Goal: Task Accomplishment & Management: Manage account settings

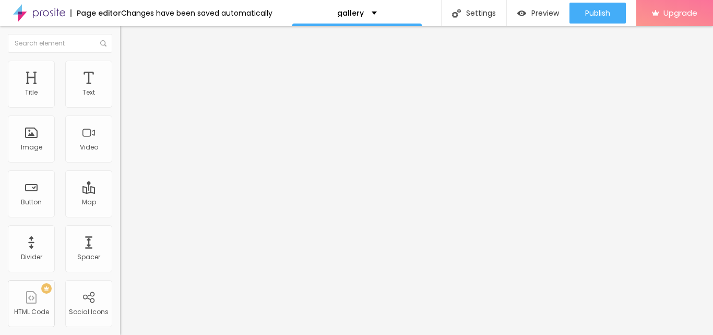
click at [120, 90] on span "Change image" at bounding box center [148, 85] width 56 height 9
click at [130, 74] on span "Advanced" at bounding box center [147, 78] width 34 height 9
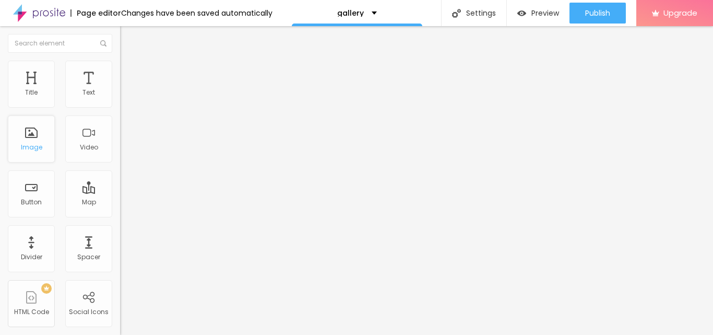
click at [34, 144] on div "Image" at bounding box center [31, 147] width 21 height 7
click at [32, 135] on div "Image" at bounding box center [31, 138] width 47 height 47
click at [130, 72] on span "Advanced" at bounding box center [147, 67] width 34 height 9
click at [120, 90] on span "Change image" at bounding box center [148, 85] width 56 height 9
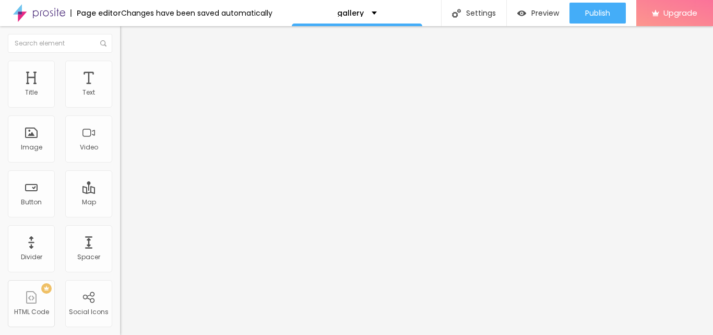
click at [214, 334] on div at bounding box center [356, 341] width 713 height 0
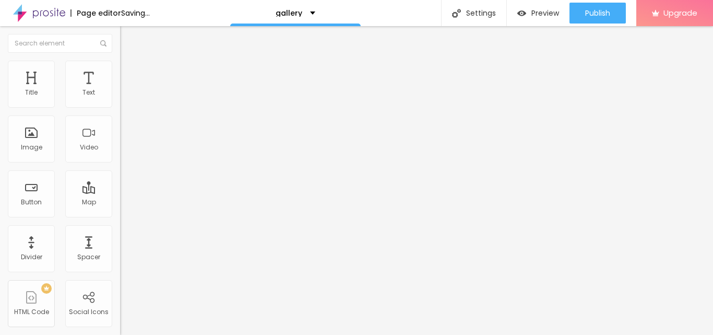
click at [120, 90] on span "Change image" at bounding box center [148, 85] width 56 height 9
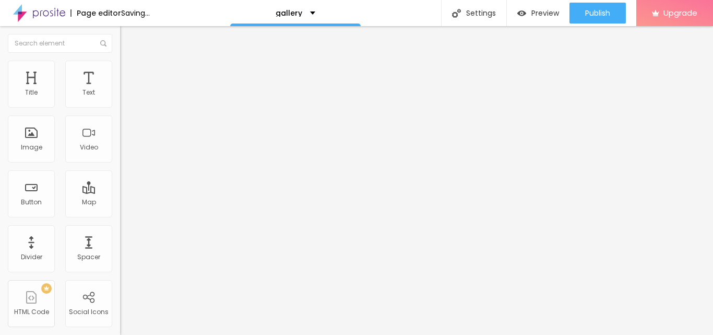
click at [120, 90] on span "Change image" at bounding box center [148, 85] width 56 height 9
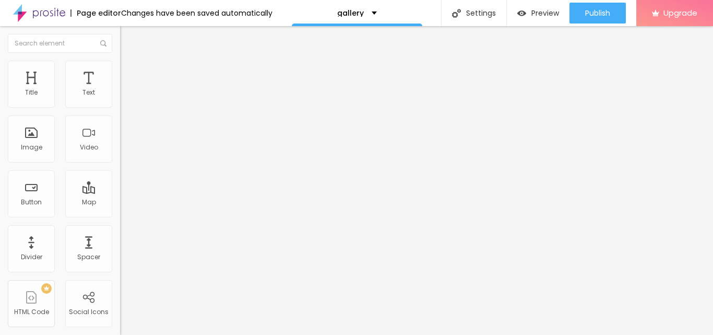
click at [120, 90] on span "Change image" at bounding box center [148, 85] width 56 height 9
click at [120, 303] on div "Instagram" at bounding box center [180, 306] width 120 height 6
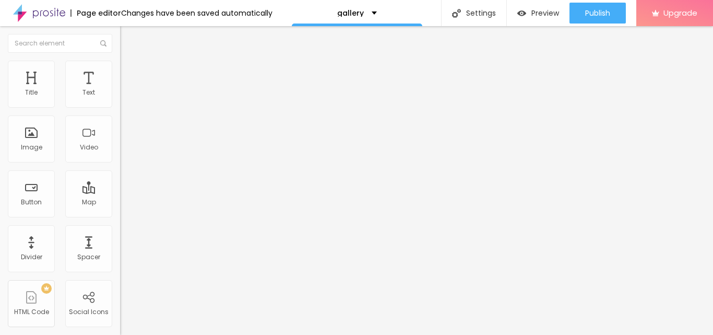
drag, startPoint x: 66, startPoint y: 189, endPoint x: 0, endPoint y: 197, distance: 66.4
paste input "in.pinterest.com/lntprojectnoida/"
type input "https://in.pinterest.com/lntprojectnoida/"
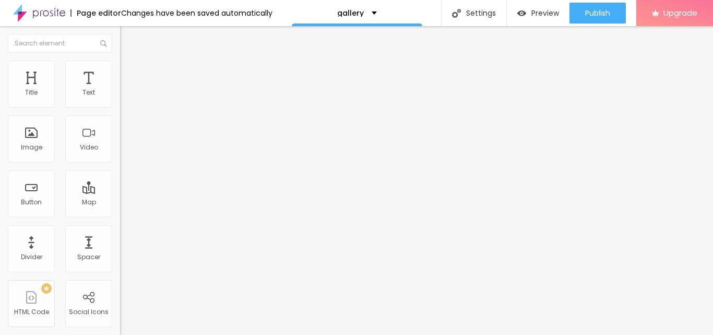
drag, startPoint x: 63, startPoint y: 210, endPoint x: 3, endPoint y: 212, distance: 60.6
paste input "twitter.com/lntnoida"
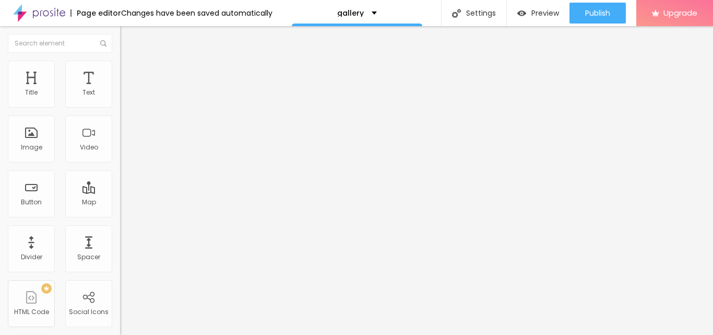
scroll to position [0, 6]
type input "https://twitter.com/lntnoida"
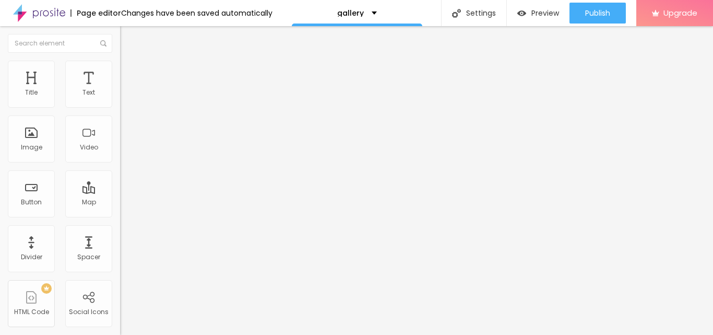
drag, startPoint x: 56, startPoint y: 232, endPoint x: 0, endPoint y: 227, distance: 56.7
paste input "www.facebook.com/lntproject128noida/"
type input "https://www.facebook.com/lntproject128noida/"
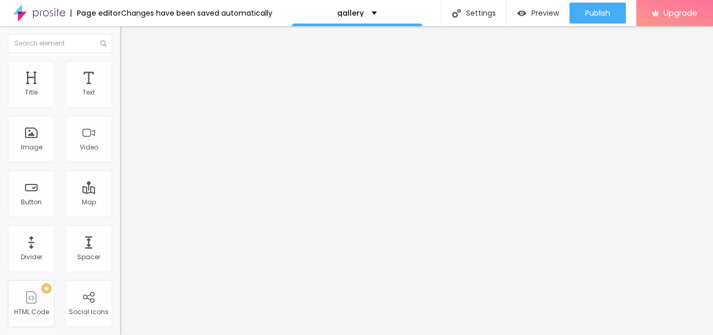
click at [120, 106] on img at bounding box center [123, 109] width 7 height 7
type input "https://in.pinterest.com/lntprojectnoida/"
type input "https://twitter.com/lntnoida"
type input "https://www.facebook.com/lntproject128noida/"
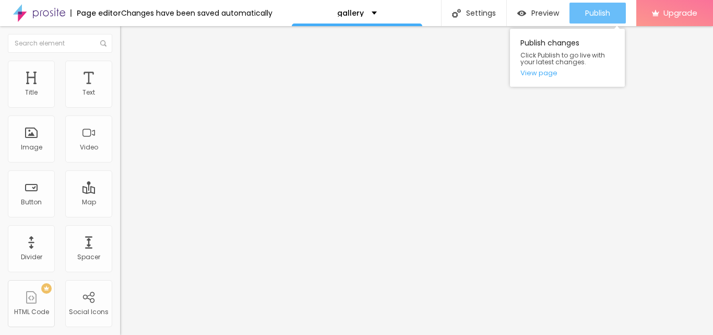
click at [590, 16] on span "Publish" at bounding box center [598, 13] width 25 height 8
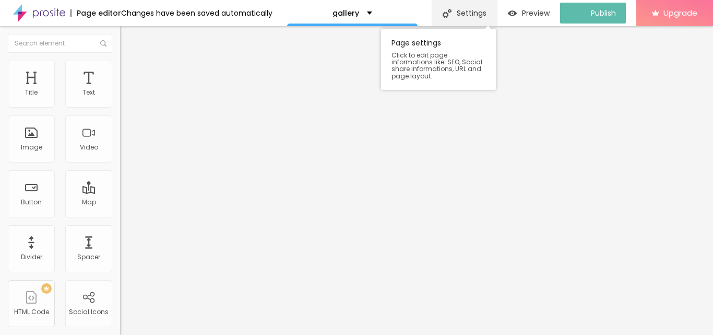
click at [485, 15] on div "Settings" at bounding box center [464, 13] width 65 height 26
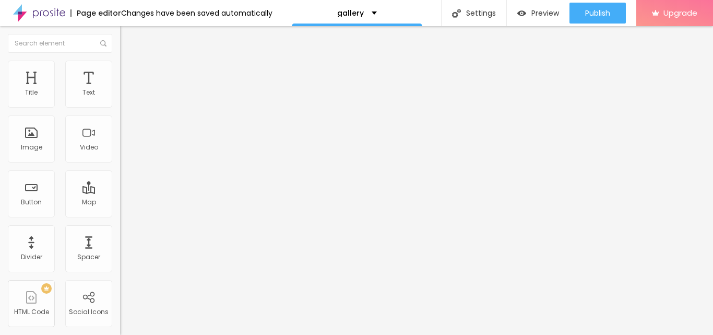
paste input "L&T Green Reserve, Sector-128 Noida"
type input "L&T Green Reserve, Sector-128 Noida"
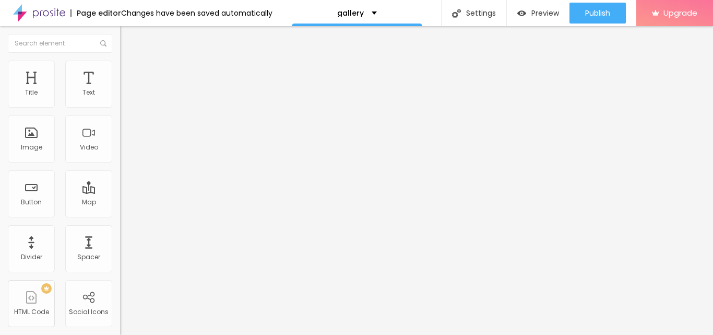
paste textarea "L&T Green Reserve, Sector-128 Noida"
paste textarea "For the first time in Noida, experience sophistication where legacy meets lifes…"
type textarea "L&T Green Reserve, Sector-128 Noida For the first time in Noida, experience sop…"
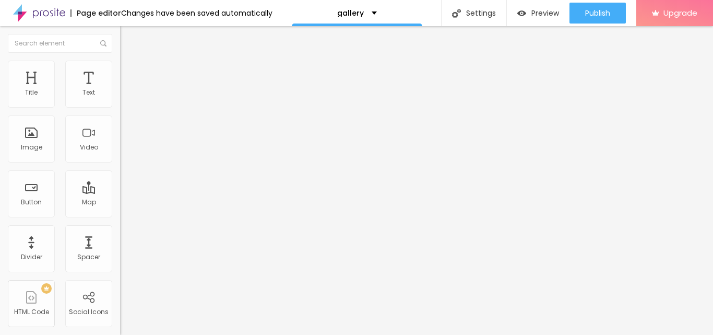
paste textarea "L&T Green Reserve Sector 128 Noida, L&T Noida, L&T Green Reserve Layout Plan, L…"
type textarea "L&T Green Reserve Sector 128 Noida, L&T Noida, L&T Green Reserve Layout Plan, L…"
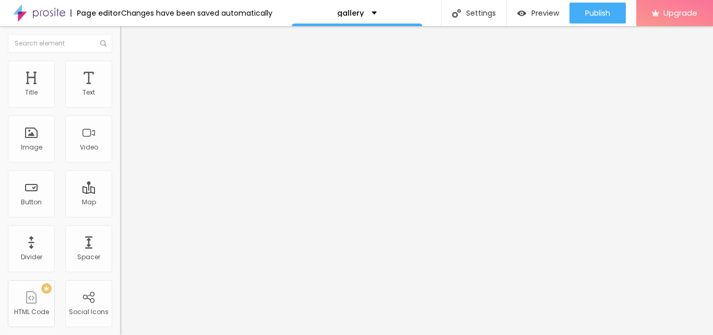
paste textarea "L&T Green Reserve Sector 128 Noida, L&T Noida, L&T Green Reserve Layout Plan, L…"
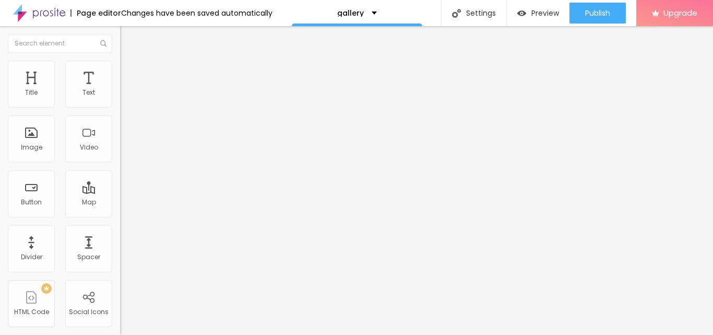
type textarea "L&T Green Reserve Sector 128 Noida, L&T Noida, L&T Green Reserve Layout Plan, L…"
drag, startPoint x: 261, startPoint y: 227, endPoint x: 429, endPoint y: 230, distance: 168.2
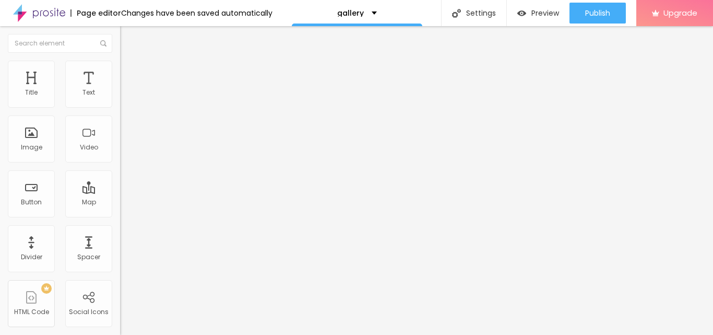
paste input "L&T Green Reserve Sector 128 Noida, L&T Noida"
type input "L&T Green Reserve Sector 128 Noida, L&T Noida"
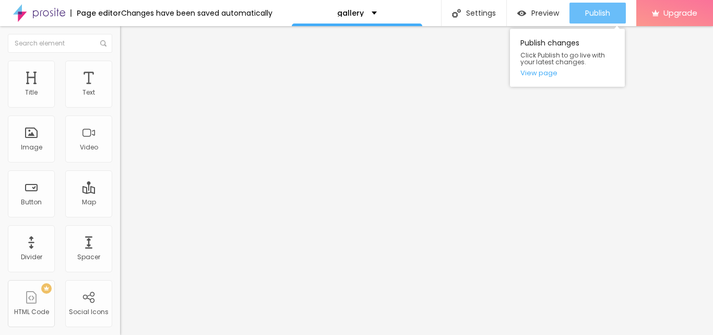
click at [588, 16] on span "Publish" at bounding box center [598, 13] width 25 height 8
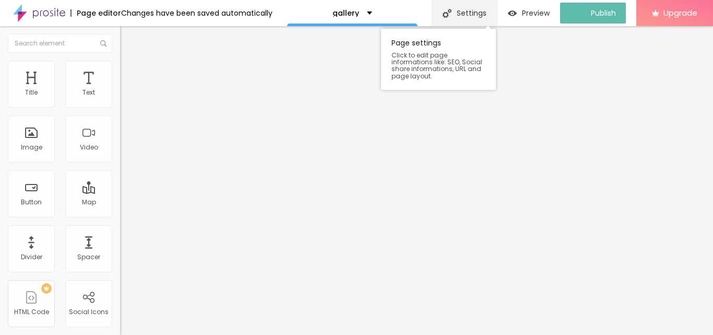
click at [474, 13] on div "Settings" at bounding box center [464, 13] width 65 height 26
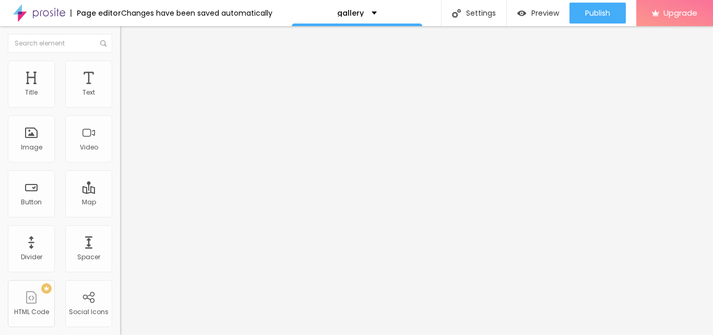
paste input "L&T Green Reserve Noida - A Promising Investment"
type input "LnT Green Reserve Noida - A Promising Investment"
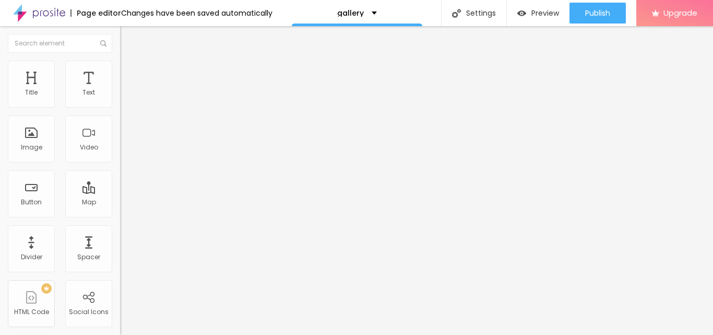
click at [130, 72] on span "Style" at bounding box center [137, 67] width 15 height 9
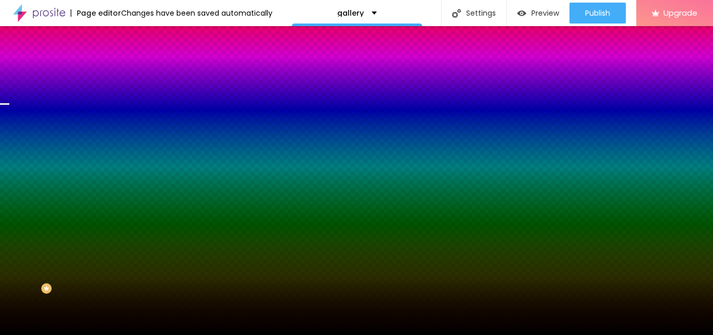
click at [120, 96] on span "Change image" at bounding box center [148, 91] width 56 height 9
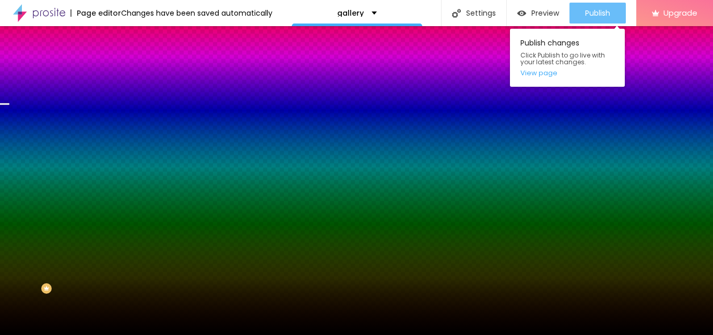
click at [601, 7] on div "Publish" at bounding box center [598, 13] width 25 height 21
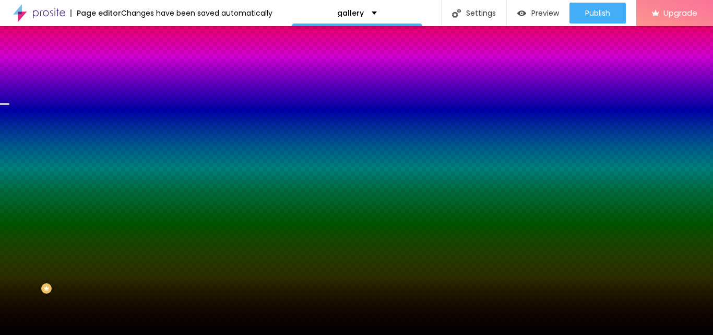
click at [130, 74] on span "Advanced" at bounding box center [147, 78] width 34 height 9
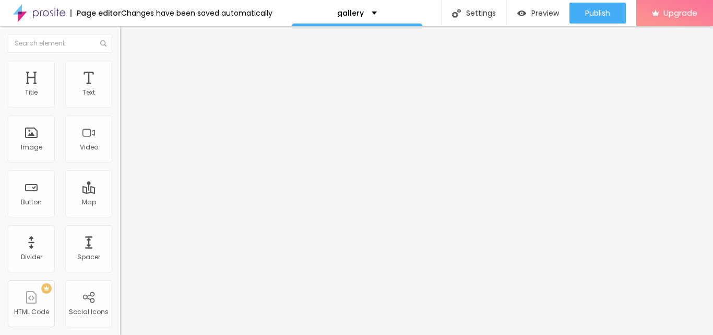
click at [130, 72] on span "Style" at bounding box center [137, 67] width 15 height 9
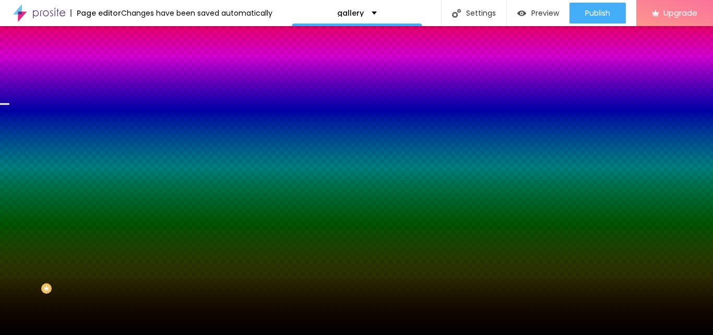
click at [120, 142] on div at bounding box center [180, 142] width 120 height 0
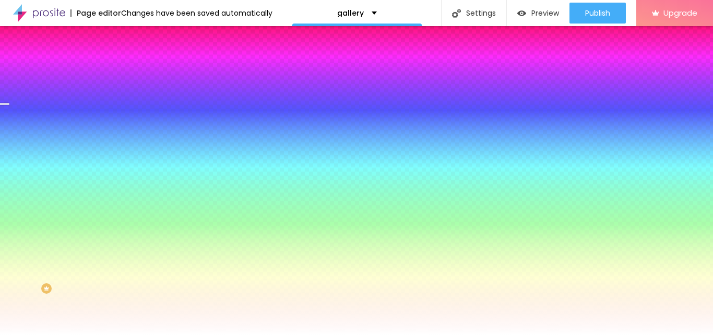
type input "#FFFFFF"
drag, startPoint x: 27, startPoint y: 236, endPoint x: 13, endPoint y: 200, distance: 38.7
click at [120, 153] on div at bounding box center [180, 153] width 120 height 0
click at [120, 109] on span "None" at bounding box center [128, 104] width 16 height 9
click at [129, 119] on span "None" at bounding box center [137, 114] width 16 height 9
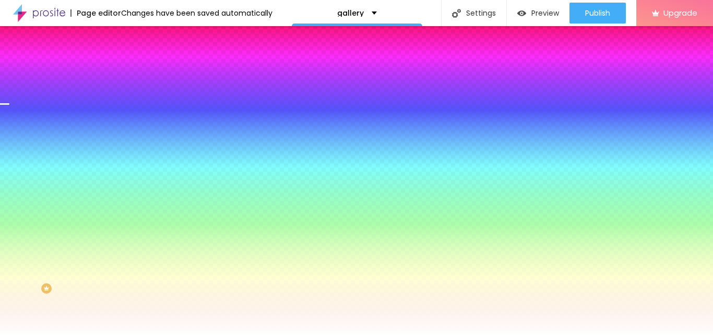
click at [120, 202] on div "Background Image Change image Image Effect None None Parallax Background Color …" at bounding box center [180, 148] width 120 height 135
click at [120, 61] on li "Content" at bounding box center [180, 55] width 120 height 10
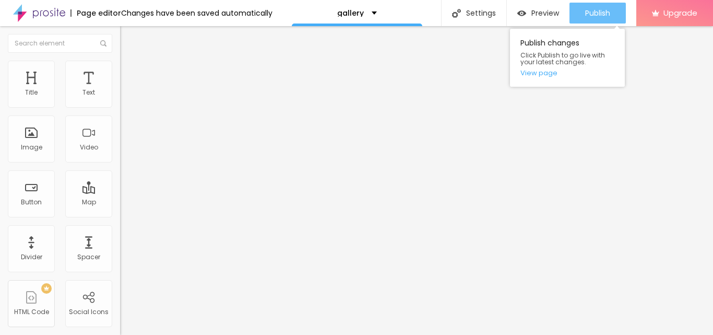
click at [589, 13] on span "Publish" at bounding box center [598, 13] width 25 height 8
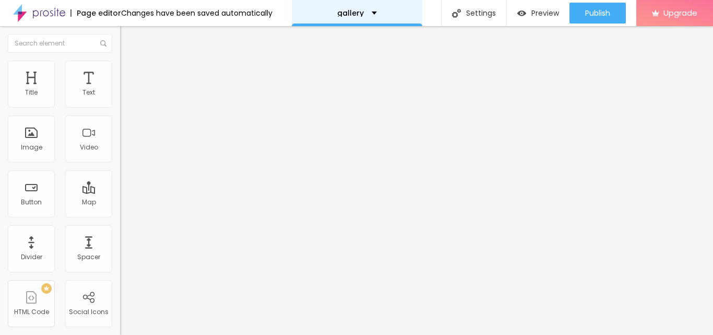
click at [368, 14] on div "gallery" at bounding box center [357, 12] width 40 height 7
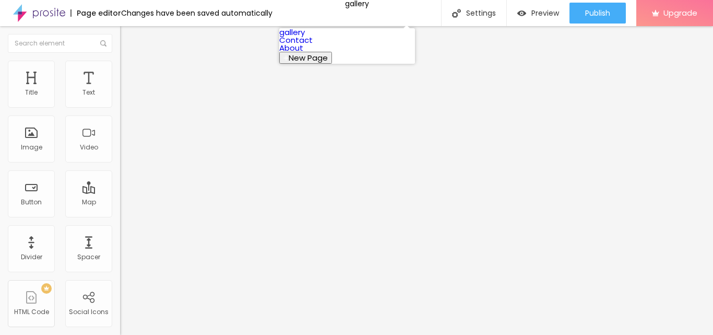
click at [308, 45] on link "Contact" at bounding box center [295, 39] width 33 height 11
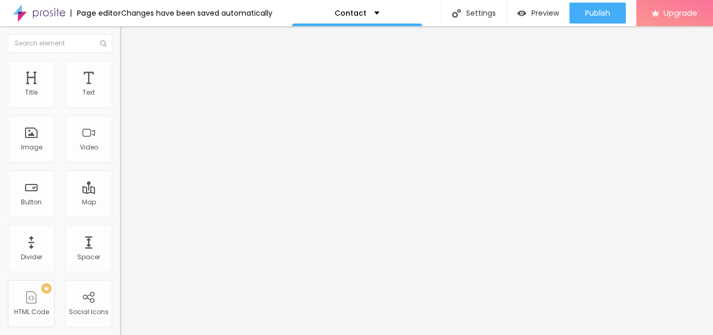
drag, startPoint x: 67, startPoint y: 118, endPoint x: 4, endPoint y: 118, distance: 63.2
click at [120, 118] on div "Address Alboom Brasil Align 15 Zoom" at bounding box center [180, 185] width 120 height 209
paste input "Sector 128 Noida"
type input "Sector 128 Noida"
click at [120, 195] on img at bounding box center [180, 255] width 120 height 120
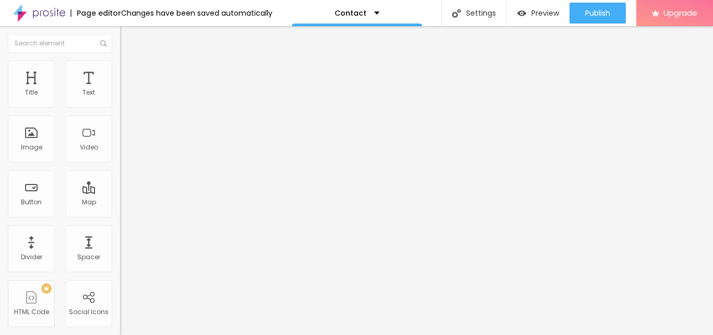
scroll to position [1682, 0]
click at [120, 98] on input "text" at bounding box center [182, 93] width 125 height 10
paste input "9999444220"
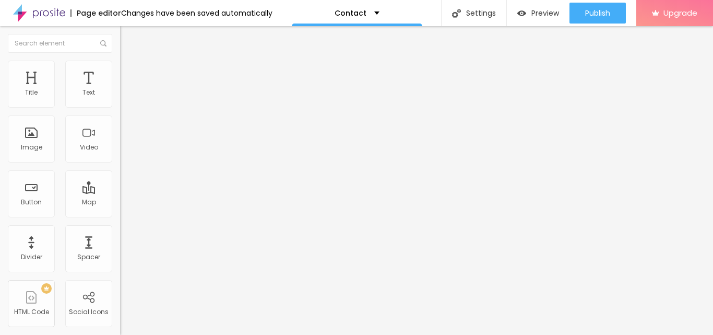
type input "9999444220"
drag, startPoint x: 55, startPoint y: 142, endPoint x: 10, endPoint y: 146, distance: 45.1
click at [120, 323] on input "Conversar no WhatsApp" at bounding box center [182, 328] width 125 height 10
click at [120, 323] on input "WhatsApp" at bounding box center [182, 328] width 125 height 10
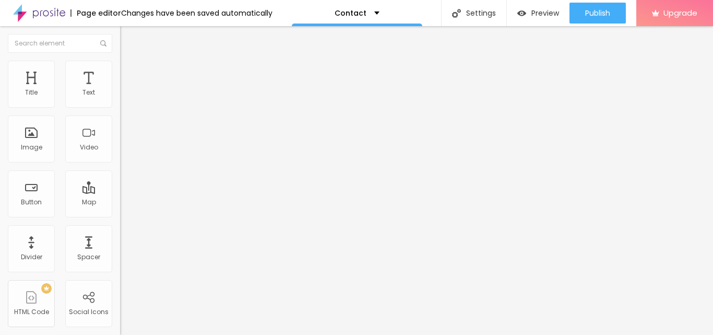
type input "WhatsApp Me"
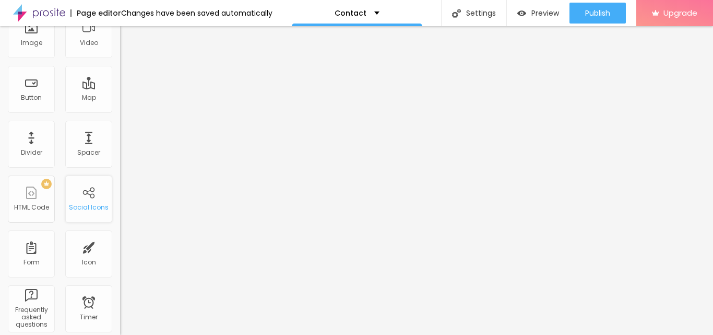
scroll to position [0, 0]
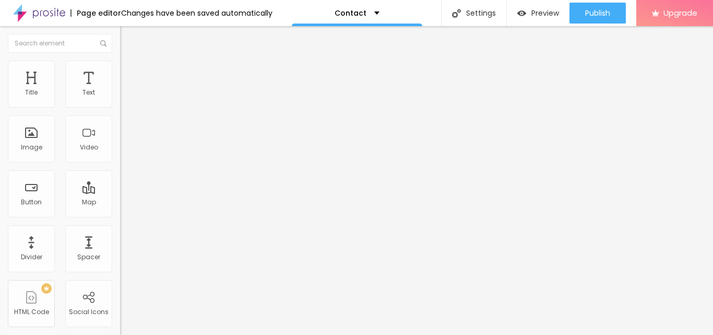
click at [120, 106] on img at bounding box center [123, 109] width 7 height 7
click at [120, 211] on div "Instagram" at bounding box center [180, 214] width 120 height 6
drag, startPoint x: 68, startPoint y: 168, endPoint x: 0, endPoint y: 170, distance: 67.9
paste input "www.instagram.com/lntrealtynoida/"
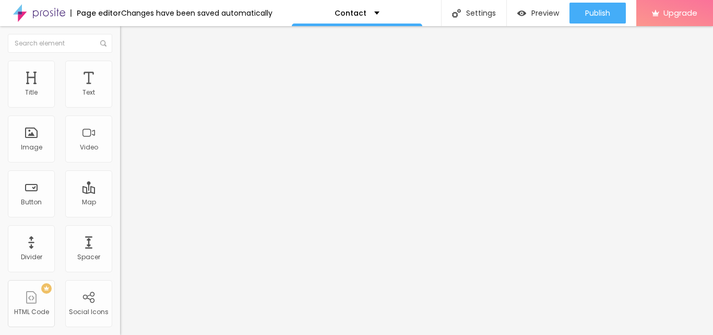
scroll to position [0, 56]
type input "https://www.instagram.com/lntrealtynoida/"
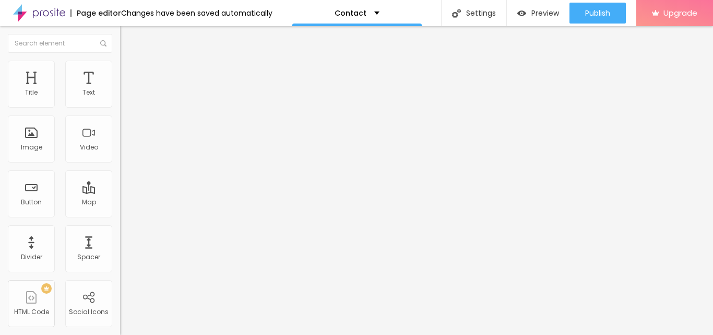
paste input "twitter.com/lntnoida"
type input "https://twitter.com/lntnoida"
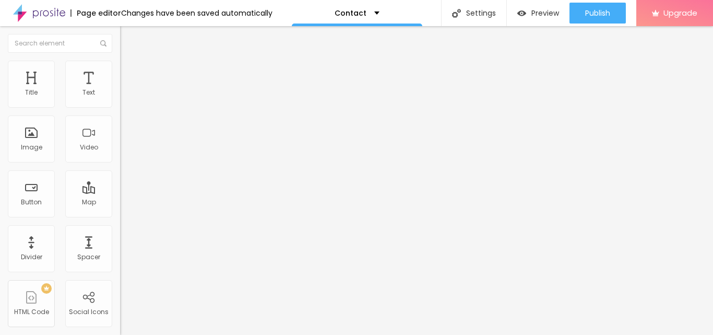
drag, startPoint x: 54, startPoint y: 214, endPoint x: 0, endPoint y: 220, distance: 54.1
paste input "www.facebook.com/lntproject128noida/"
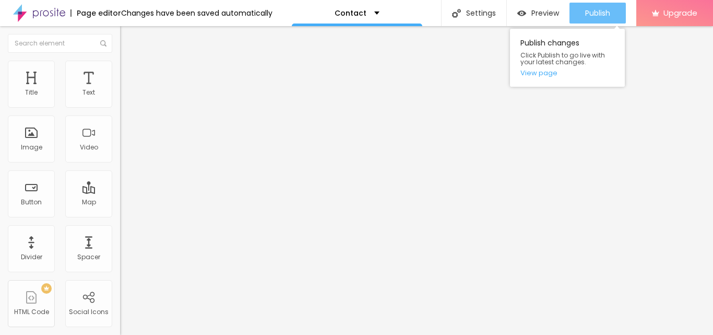
type input "https://www.facebook.com/lntproject128noida/"
click at [591, 13] on span "Publish" at bounding box center [598, 13] width 25 height 8
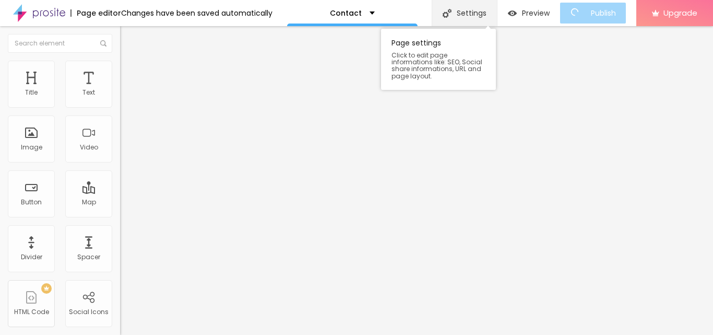
click at [485, 15] on div "Settings" at bounding box center [464, 13] width 65 height 26
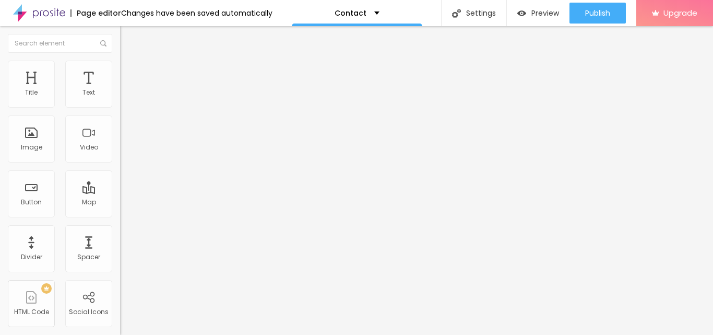
drag, startPoint x: 404, startPoint y: 207, endPoint x: 213, endPoint y: 213, distance: 190.7
paste input "L&T Green Reserve, 3, 4 & 5 BHK Ultra Luxury Apartments"
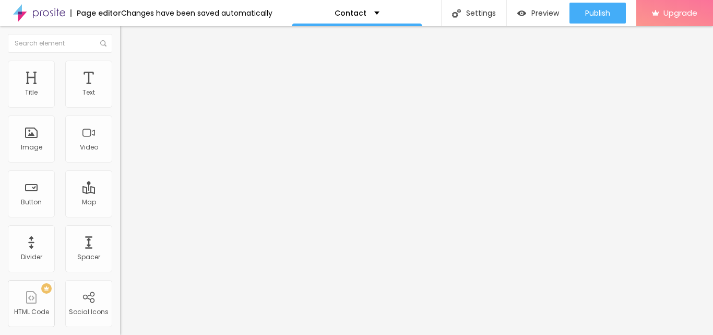
type input "L&T Green Reserve, 3, 4 & 5 BHK Ultra Luxury Apartments"
drag, startPoint x: 379, startPoint y: 151, endPoint x: 177, endPoint y: 151, distance: 202.1
paste textarea "L&T Green Reserve, 3, 4 & 5 BHK Ultra Luxury Apartments"
paste textarea "EOI Open Now: Register today for priority allotment at the most exclusive addre…"
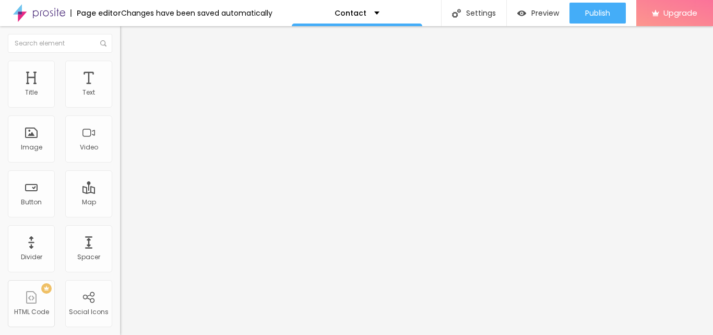
scroll to position [118, 0]
type textarea "L&T Green Reserve, 3, 4 & 5 BHK Ultra Luxury Apartments EOI Open Now: Register …"
paste textarea "L&T Green Reserve Sector 128 Noida, L&T Noida, L&T Green Reserve Layout Plan, L…"
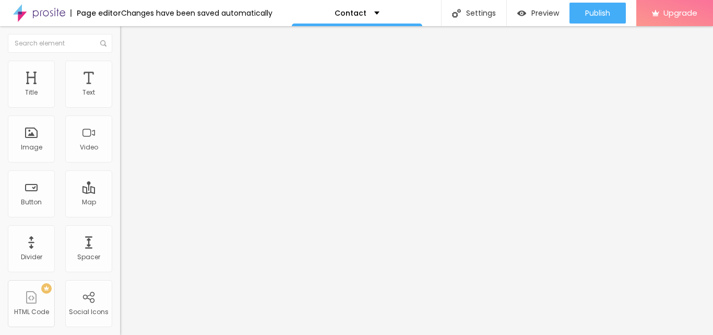
type textarea "L&T Green Reserve Sector 128 Noida, L&T Noida, L&T Green Reserve Layout Plan, L…"
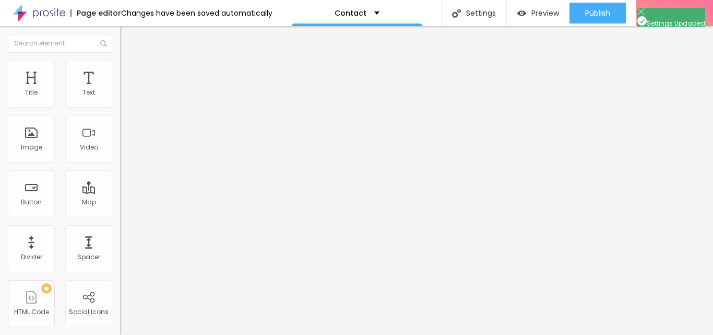
drag, startPoint x: 167, startPoint y: 102, endPoint x: 206, endPoint y: 130, distance: 48.3
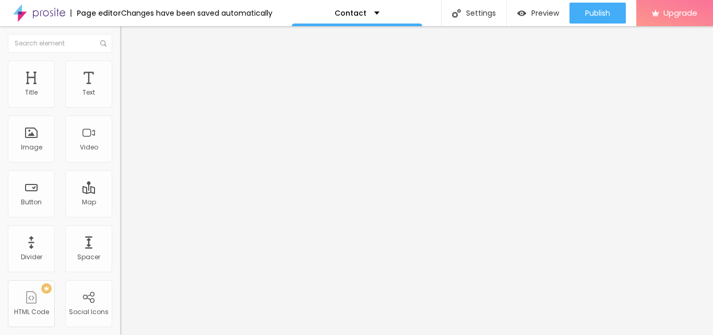
drag, startPoint x: 491, startPoint y: 106, endPoint x: 250, endPoint y: 104, distance: 240.8
drag, startPoint x: 380, startPoint y: 175, endPoint x: 210, endPoint y: 217, distance: 175.2
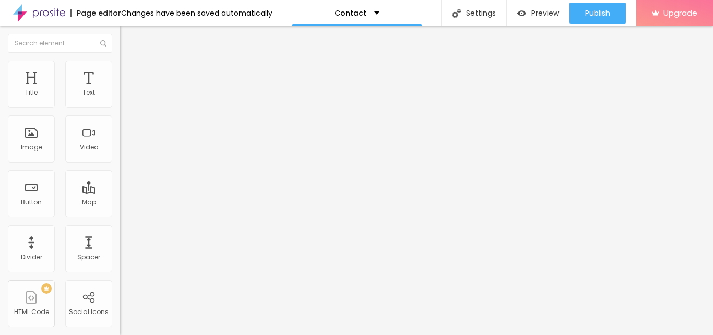
paste input "L&T Green Reserve, 3, 4 & 5 BHK Ultra Luxury Apartments"
type input "L&T Green Reserve, 3, 4 & 5 BHK Ultra Luxury Apartments"
drag, startPoint x: 262, startPoint y: 156, endPoint x: 311, endPoint y: 185, distance: 57.9
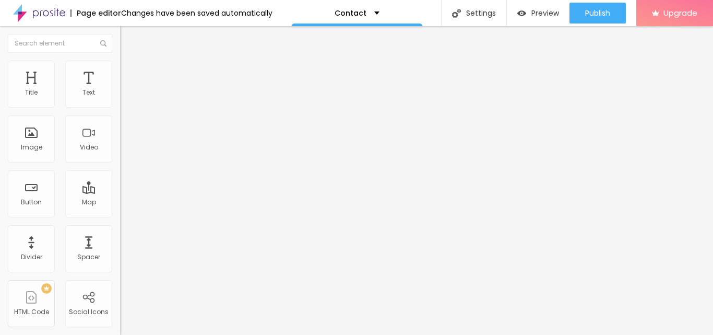
drag, startPoint x: 391, startPoint y: 232, endPoint x: 194, endPoint y: 229, distance: 196.4
paste textarea "L&T Green Reserve, 3, 4 & 5 BHK Ultra Luxury Apartments EOI Open Now: Register …"
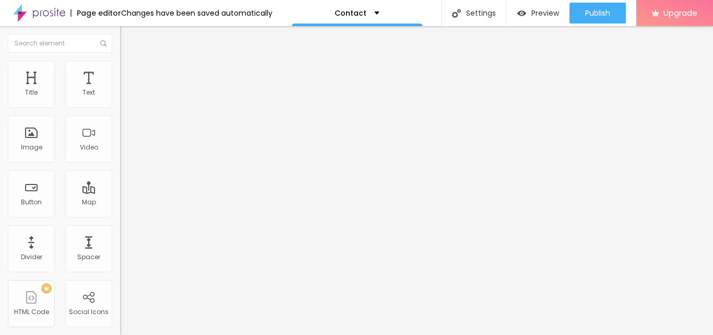
type textarea "L&T Green Reserve, 3, 4 & 5 BHK Ultra Luxury Apartments EOI Open Now: Register …"
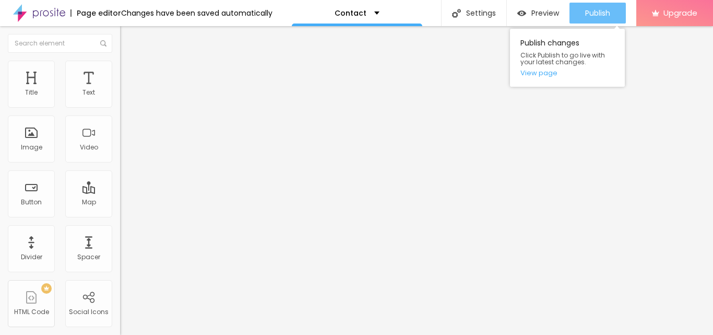
click at [606, 13] on span "Publish" at bounding box center [598, 13] width 25 height 8
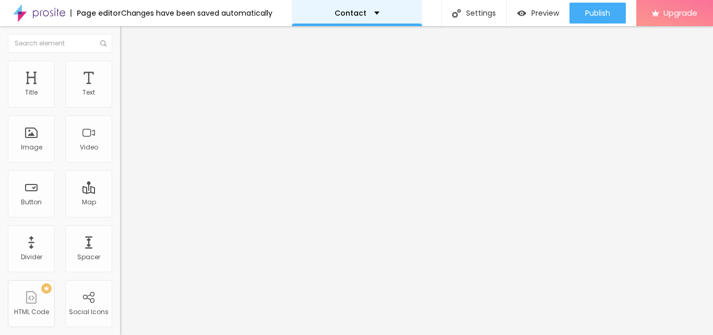
click at [367, 9] on div "Contact" at bounding box center [357, 12] width 45 height 7
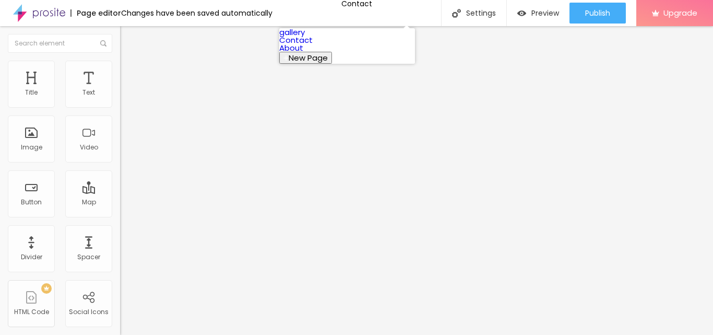
click at [303, 53] on link "About" at bounding box center [291, 47] width 24 height 11
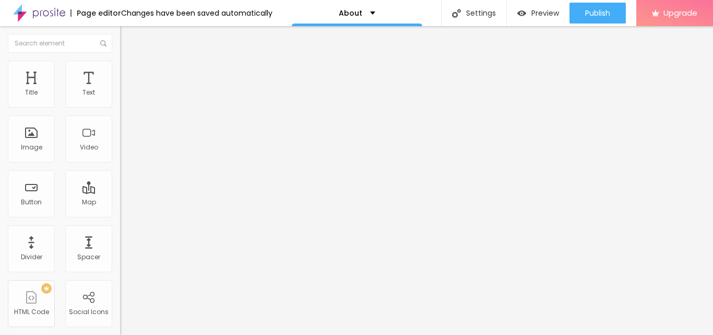
click at [130, 72] on span "Style" at bounding box center [137, 67] width 15 height 9
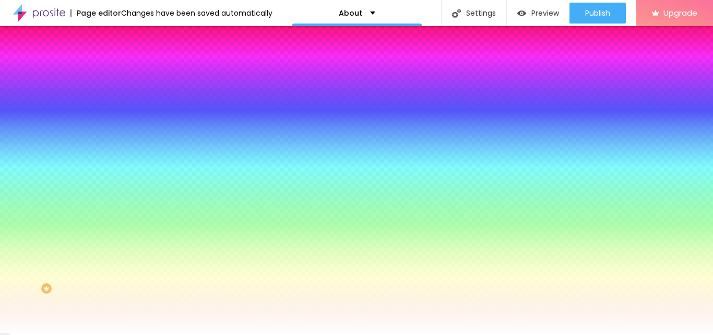
click at [120, 96] on span "Add image" at bounding box center [141, 91] width 43 height 9
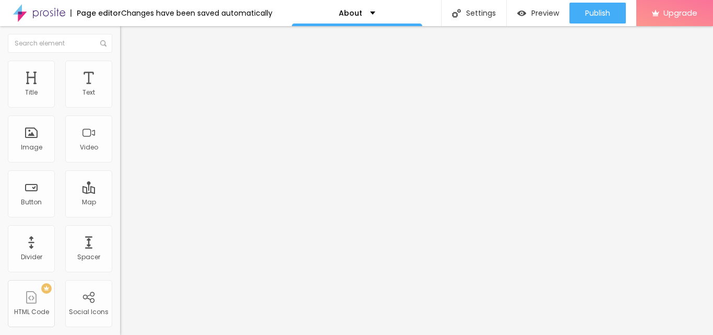
click at [128, 41] on img "button" at bounding box center [132, 38] width 8 height 8
click at [372, 15] on div "Contact" at bounding box center [357, 13] width 131 height 26
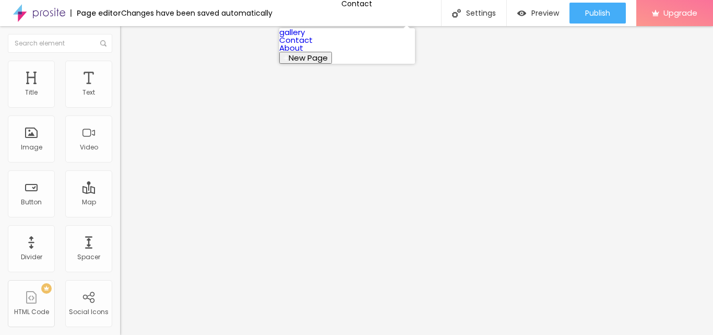
click at [303, 53] on link "About" at bounding box center [291, 47] width 24 height 11
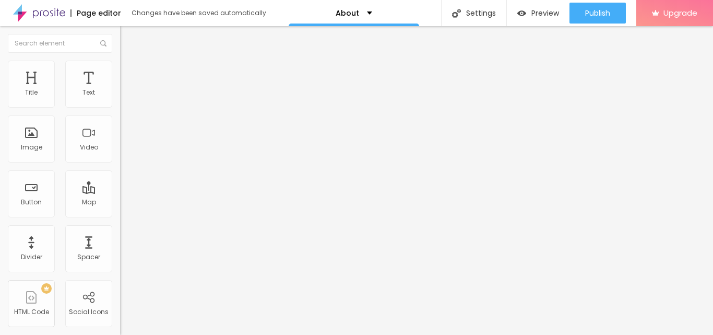
click at [120, 64] on img at bounding box center [124, 65] width 9 height 9
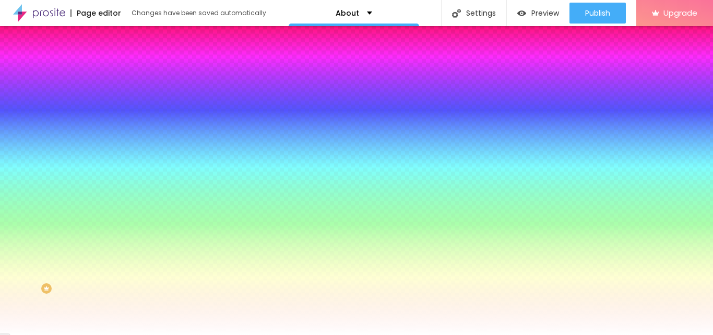
click at [176, 94] on img at bounding box center [179, 91] width 6 height 6
click at [128, 41] on img "button" at bounding box center [132, 38] width 8 height 8
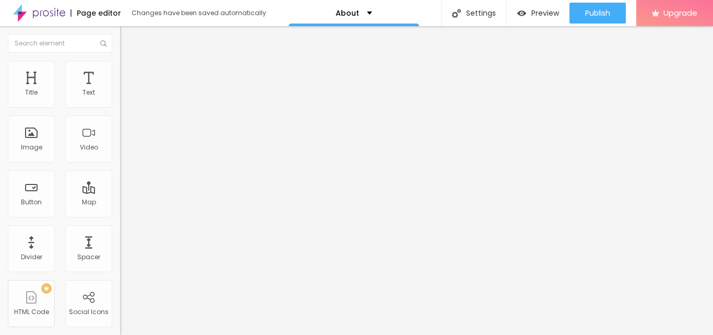
click at [120, 69] on li "Style" at bounding box center [180, 66] width 120 height 10
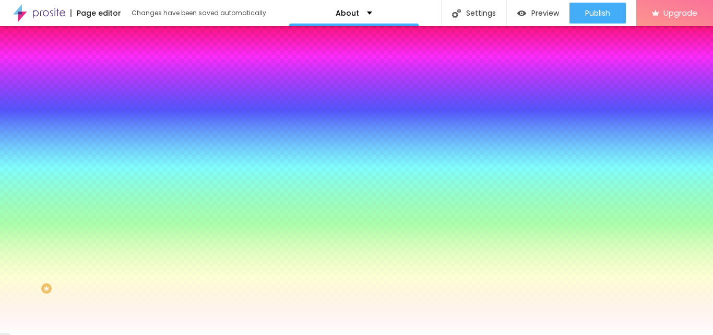
click at [130, 62] on span "Content" at bounding box center [143, 57] width 26 height 9
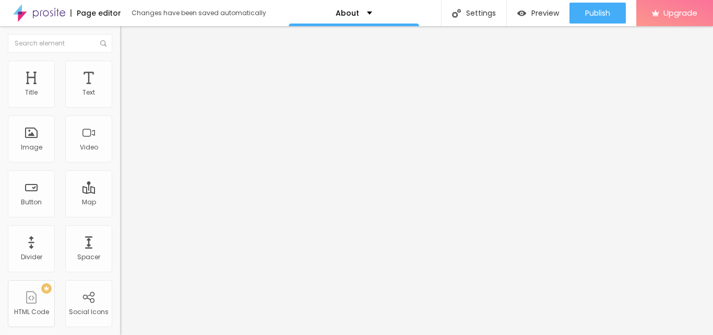
click at [130, 72] on span "Style" at bounding box center [137, 67] width 15 height 9
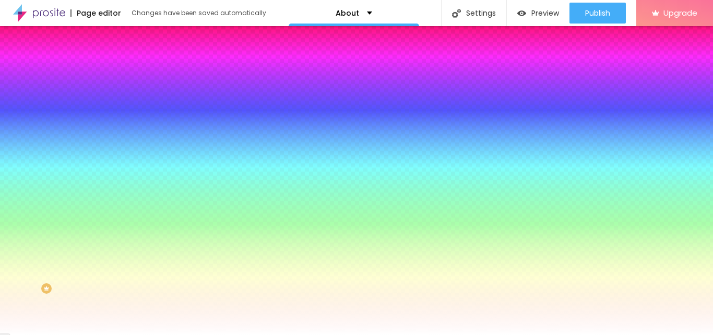
click at [130, 62] on span "Content" at bounding box center [143, 57] width 26 height 9
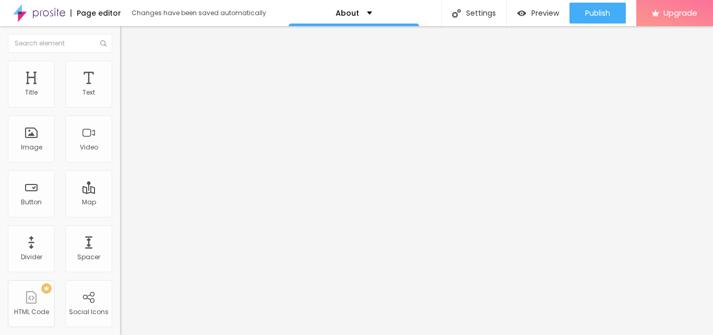
click at [130, 74] on span "Advanced" at bounding box center [147, 78] width 34 height 9
click at [120, 61] on li "Content" at bounding box center [180, 55] width 120 height 10
click at [128, 40] on img "button" at bounding box center [132, 38] width 8 height 8
click at [120, 98] on input "text" at bounding box center [182, 93] width 125 height 10
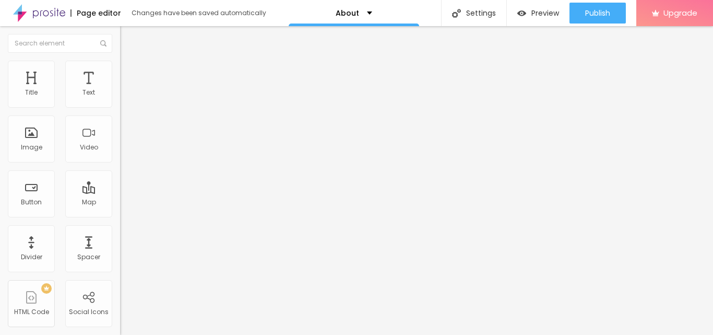
paste input "https://www.youtube.com/watch?v=hWK43sc7hlk"
type input "https://www.youtube.com/watch?v=hWK43sc7hlk"
click at [128, 39] on img "button" at bounding box center [132, 38] width 8 height 8
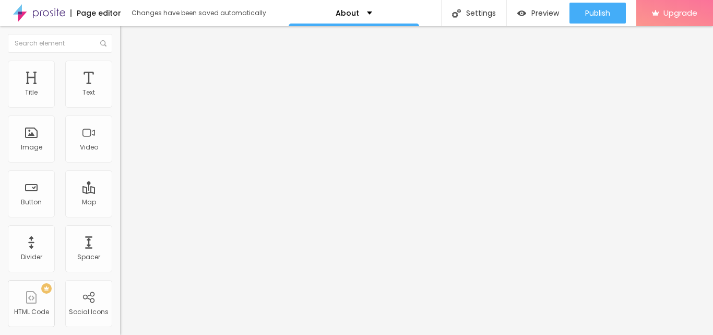
click at [120, 69] on li "Style" at bounding box center [180, 66] width 120 height 10
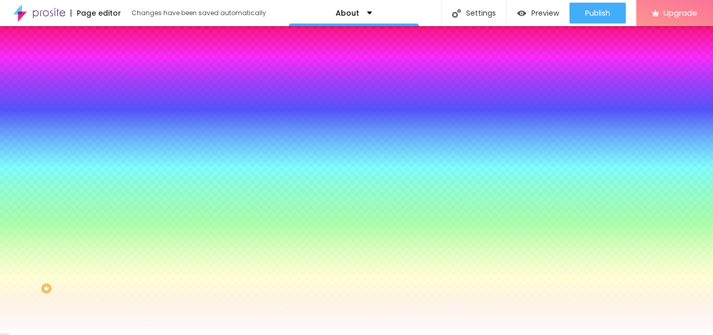
click at [128, 37] on img "button" at bounding box center [132, 38] width 8 height 8
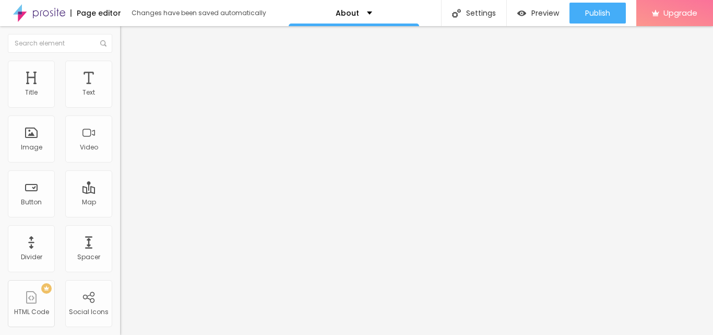
click at [120, 34] on button "Edit Section" at bounding box center [180, 38] width 120 height 24
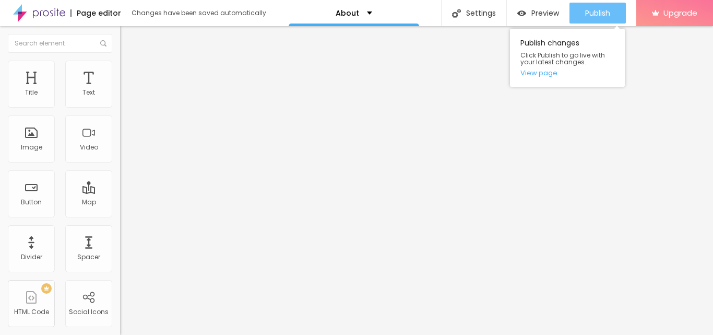
click at [589, 20] on div "Publish" at bounding box center [598, 13] width 25 height 21
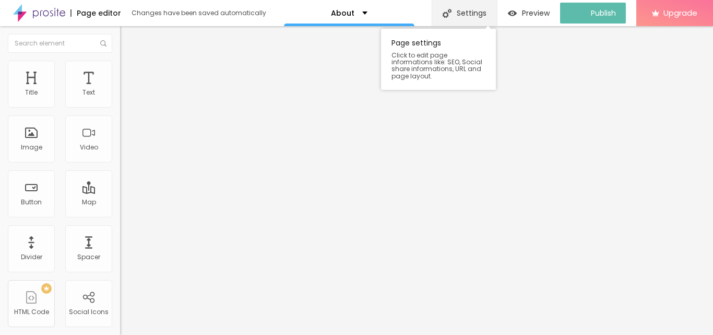
click at [488, 14] on div "Settings" at bounding box center [464, 13] width 65 height 26
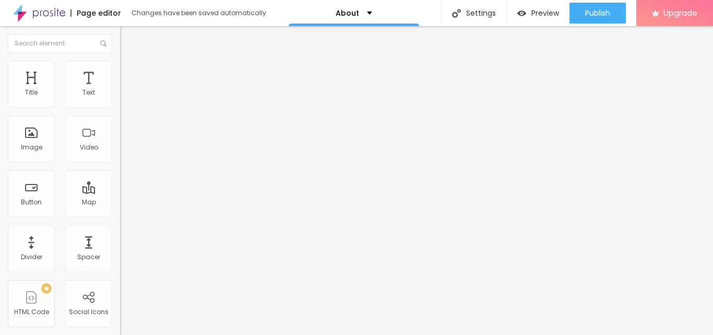
drag, startPoint x: 395, startPoint y: 208, endPoint x: 195, endPoint y: 234, distance: 201.7
paste input "L&T Green Reserve Noida, L&t Green Reserve Reviews"
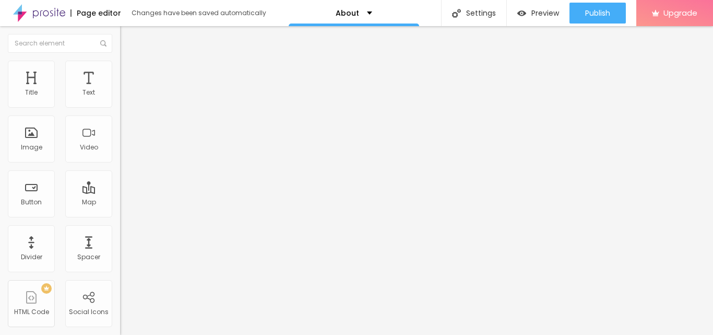
type input "L&T Green Reserve Noida, L&t Green Reserve Reviews"
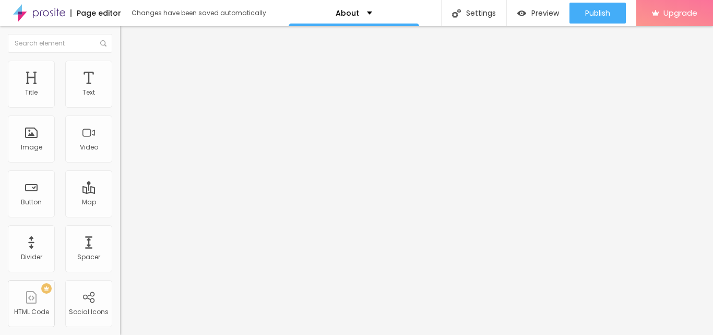
drag, startPoint x: 417, startPoint y: 205, endPoint x: 242, endPoint y: 205, distance: 174.5
paste textarea "L&T Green Reserve Noida pre-launch price is set at ₹22,000 per sq. ft., with th…"
type textarea "L&T Green Reserve Noida pre-launch price is set at ₹22,000 per sq. ft., with th…"
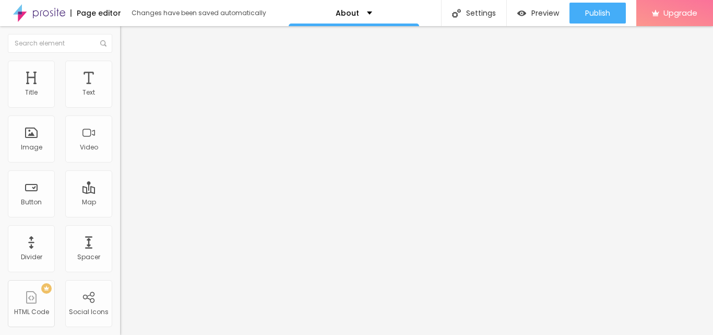
paste textarea "L&T Green Reserve Sector 128 Noida, L&T Noida, L&T Green Reserve Layout Plan, L…"
type textarea "L&T Green Reserve Sector 128 Noida, L&T Noida, L&T Green Reserve Layout Plan, L…"
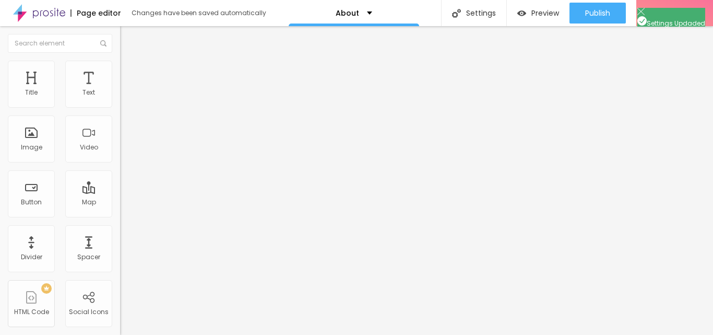
scroll to position [65, 0]
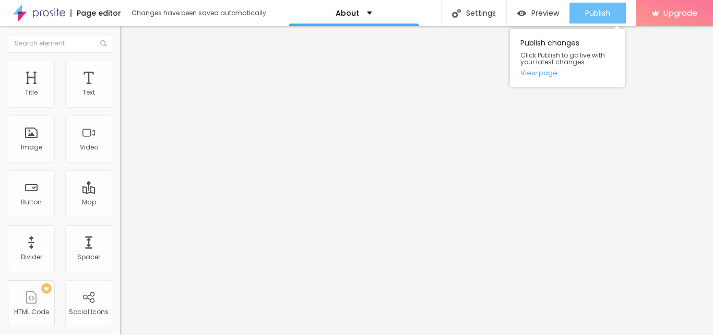
click at [605, 3] on div "Publish" at bounding box center [598, 13] width 25 height 21
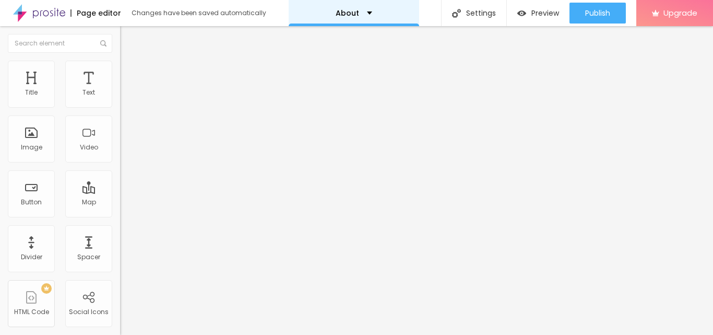
click at [364, 15] on div "About" at bounding box center [354, 12] width 37 height 7
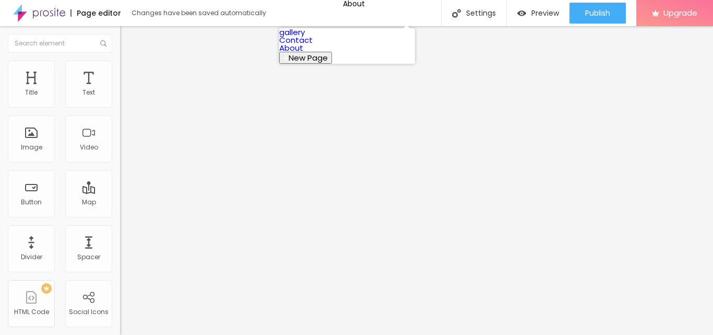
click at [305, 36] on link "gallery" at bounding box center [292, 32] width 26 height 11
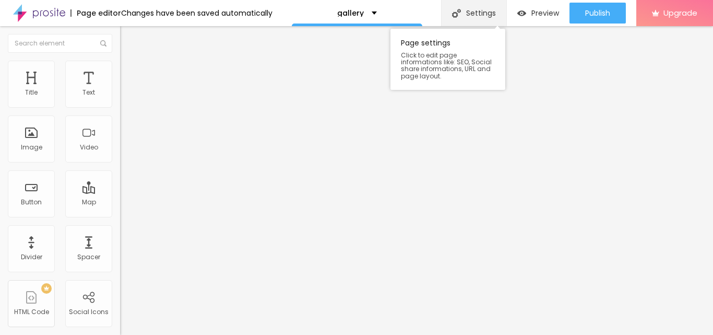
click at [479, 15] on div "Settings" at bounding box center [473, 13] width 65 height 26
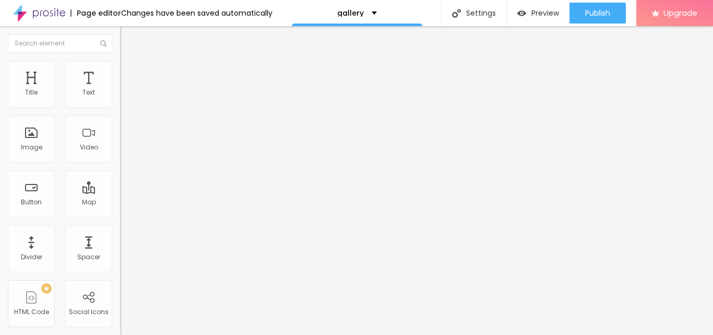
type input "jjtgutu"
drag, startPoint x: 314, startPoint y: 204, endPoint x: 199, endPoint y: 207, distance: 115.0
